Goal: Information Seeking & Learning: Learn about a topic

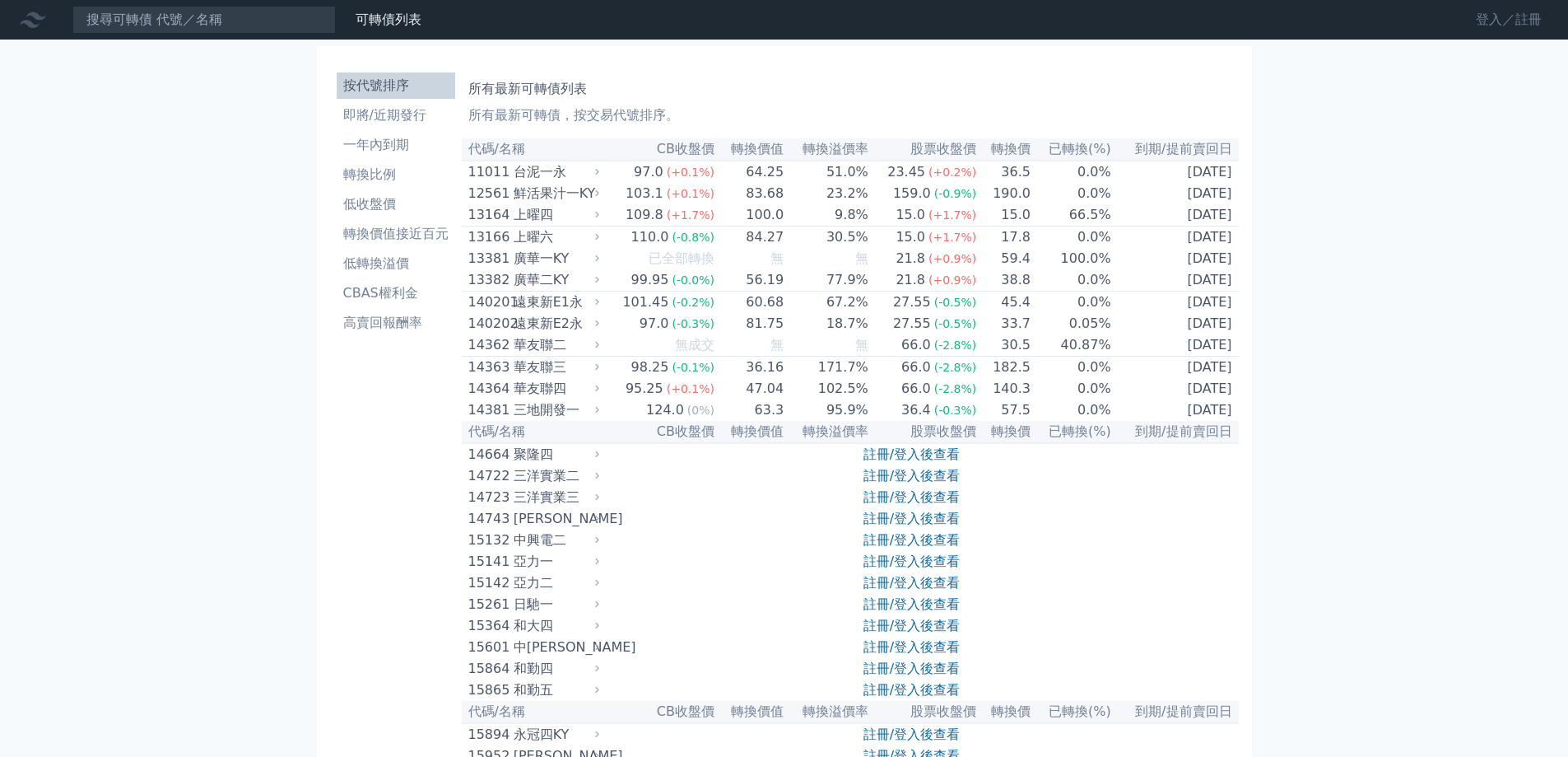
click at [1467, 15] on link "登入／註冊" at bounding box center [1508, 20] width 92 height 26
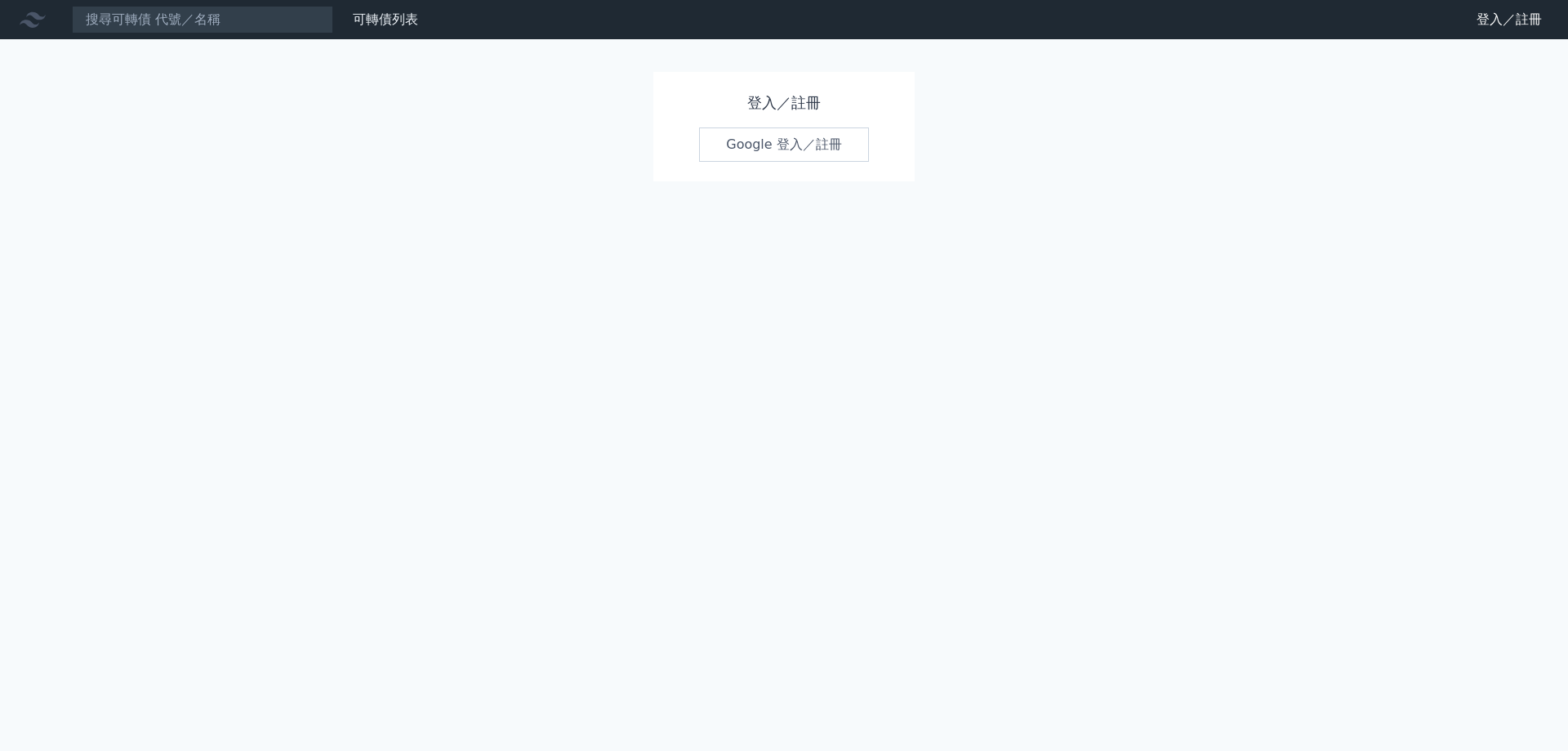
click at [792, 162] on link "Google 登入／註冊" at bounding box center [784, 145] width 170 height 34
click at [710, 162] on link "Google 登入／註冊" at bounding box center [784, 145] width 170 height 34
click at [759, 162] on link "Google 登入／註冊" at bounding box center [784, 145] width 170 height 34
click at [735, 162] on link "Google 登入／註冊" at bounding box center [784, 145] width 170 height 34
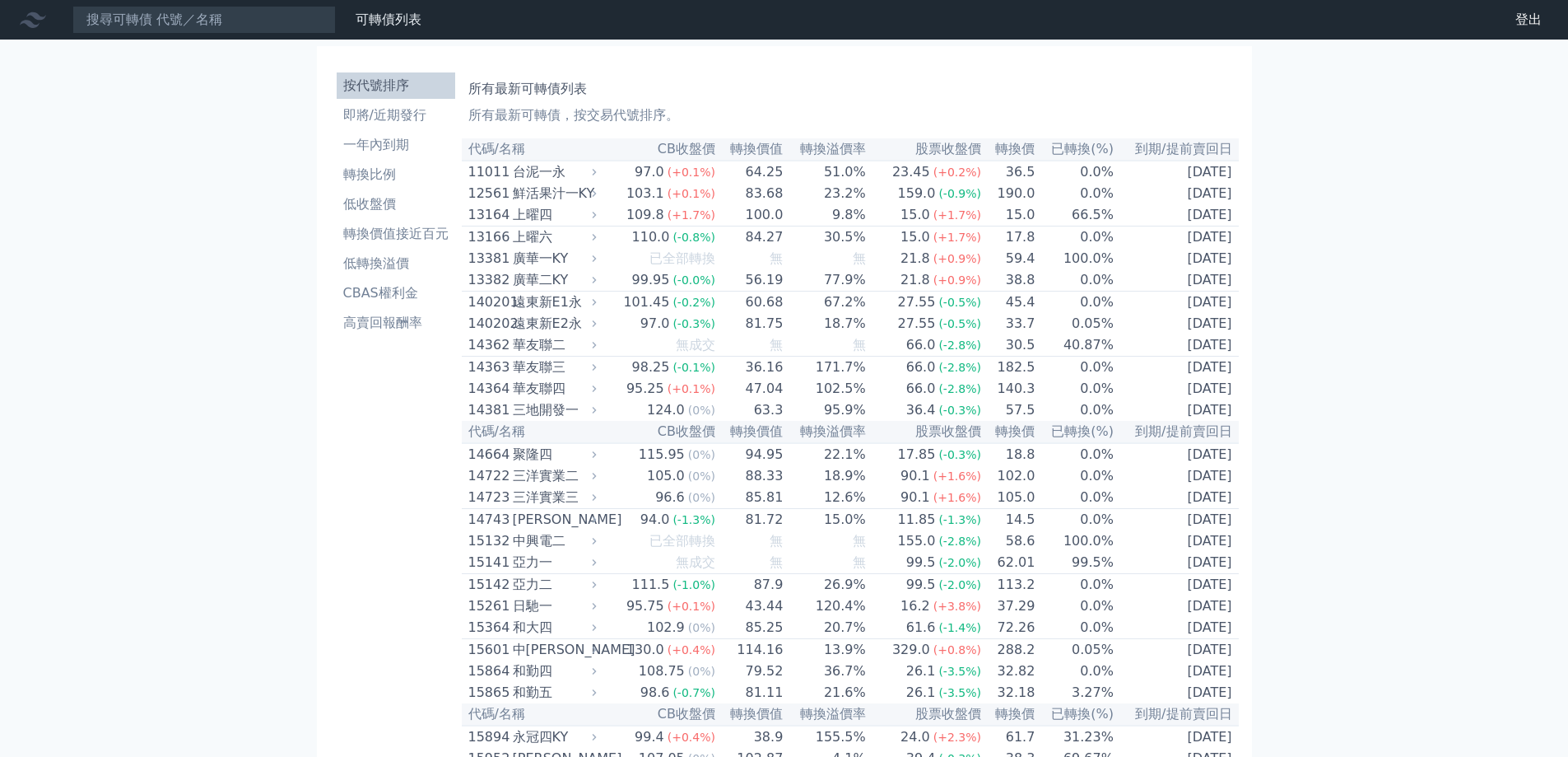
scroll to position [8434, 0]
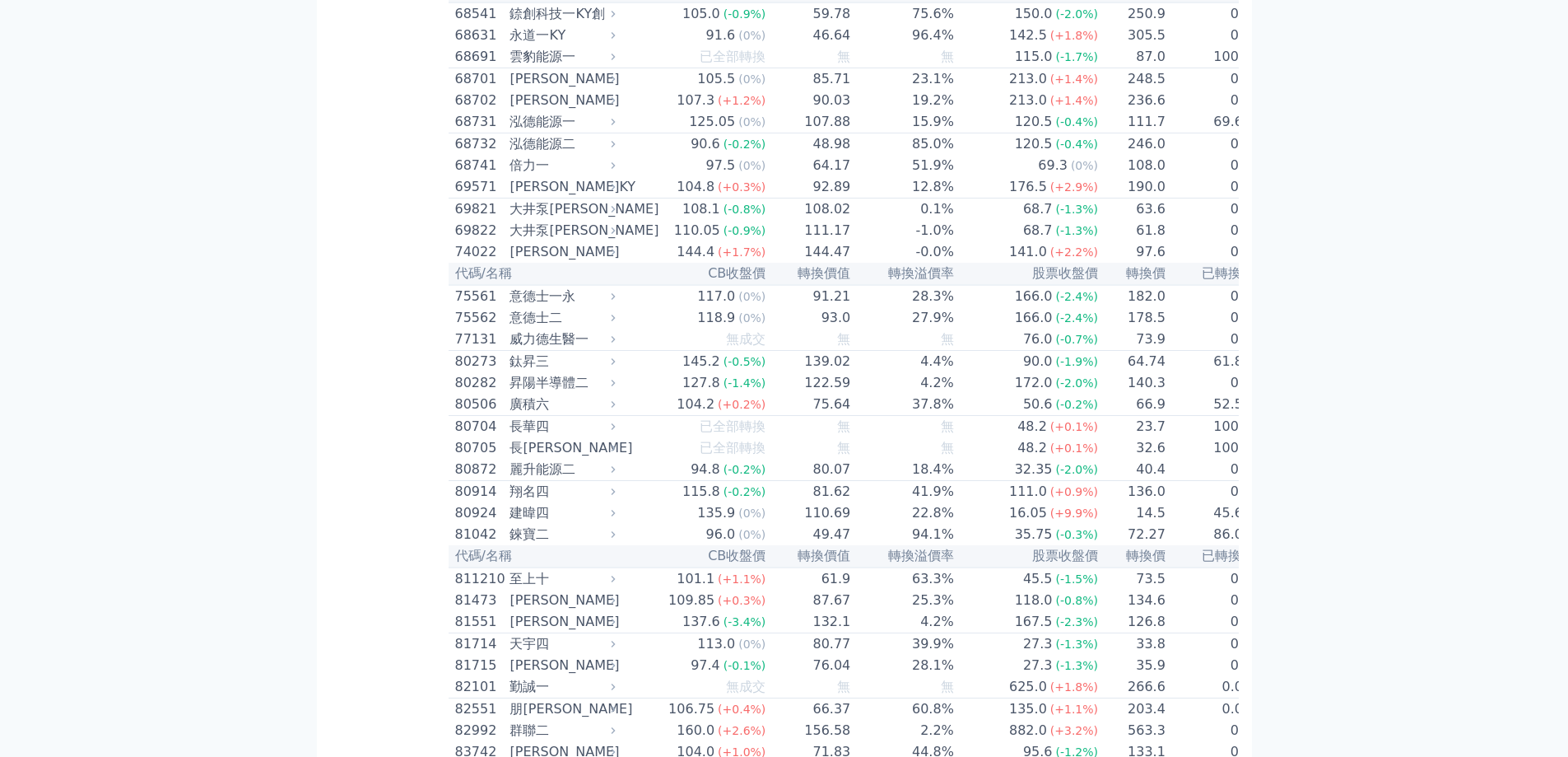
scroll to position [8516, 0]
